Goal: Find specific page/section: Find specific page/section

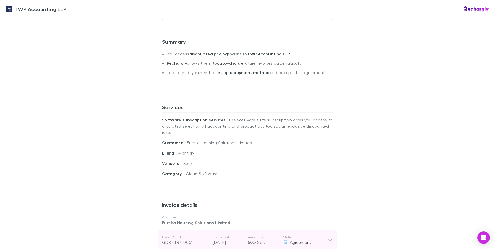
scroll to position [233, 0]
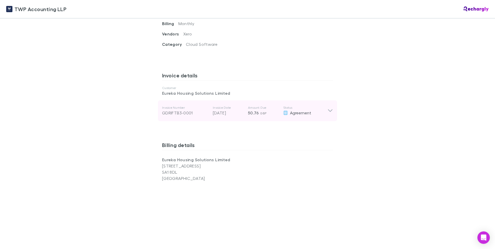
click at [329, 110] on icon at bounding box center [330, 111] width 4 height 3
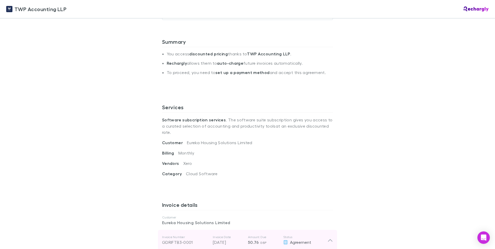
scroll to position [207, 0]
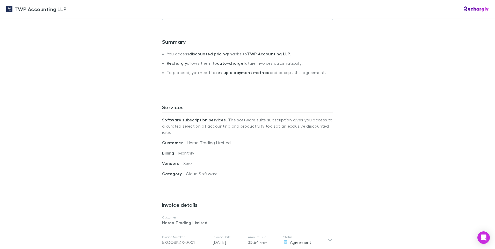
scroll to position [181, 0]
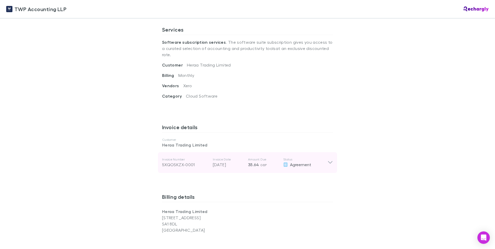
click at [328, 160] on icon at bounding box center [330, 163] width 5 height 6
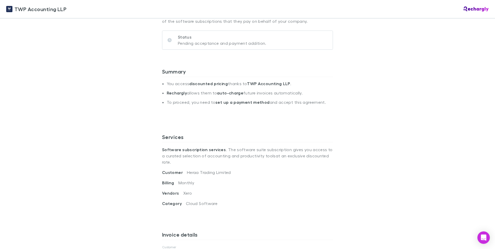
scroll to position [0, 0]
